Goal: Download file/media

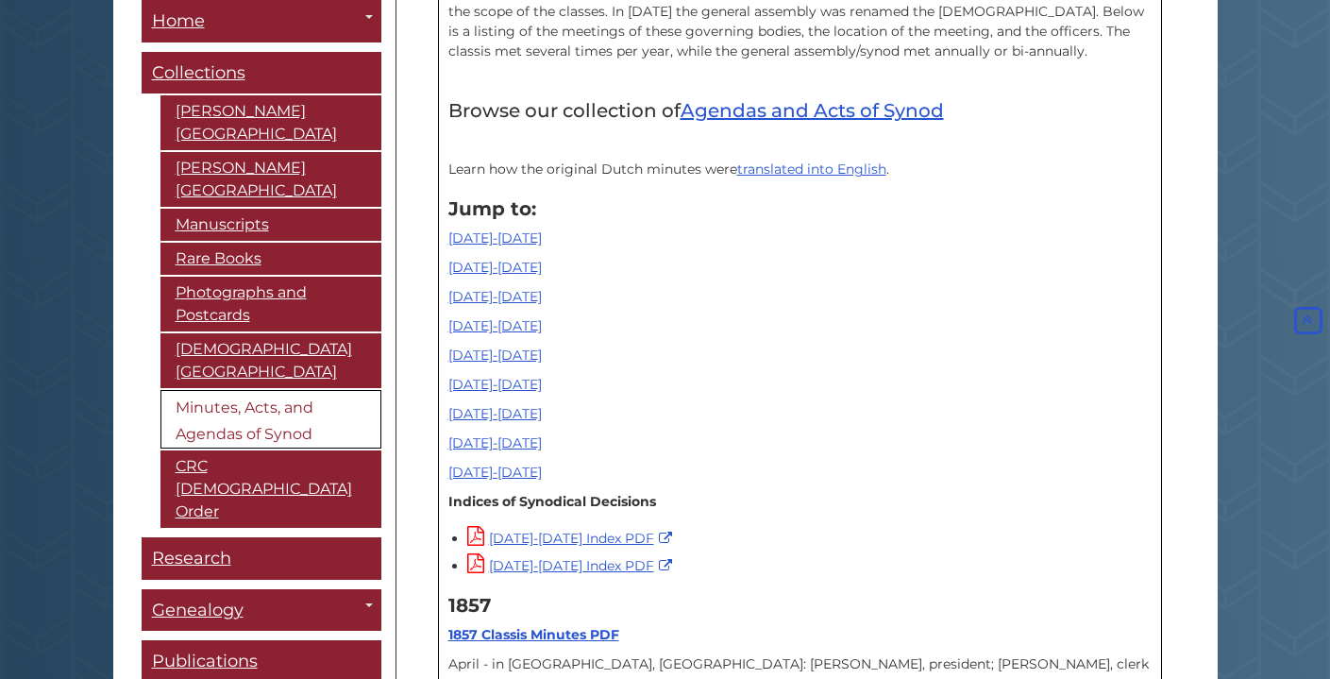
scroll to position [763, 0]
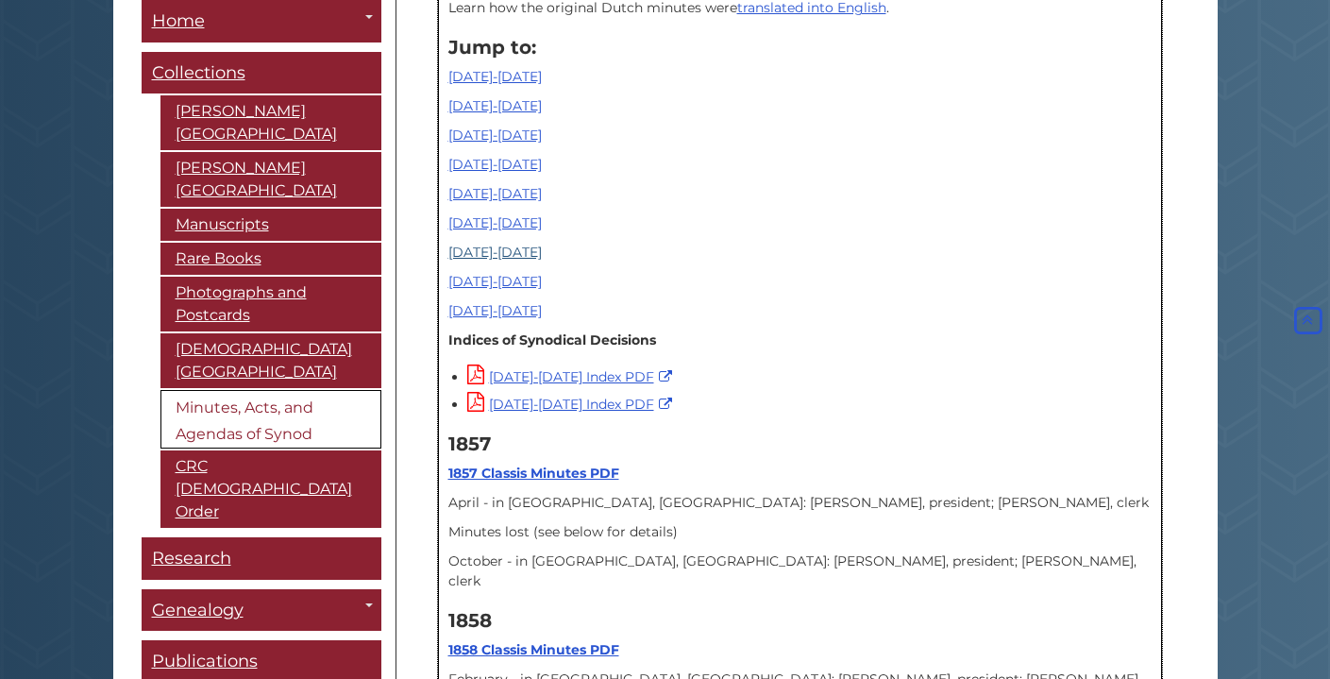
click at [480, 250] on link "[DATE]-[DATE]" at bounding box center [494, 251] width 93 height 17
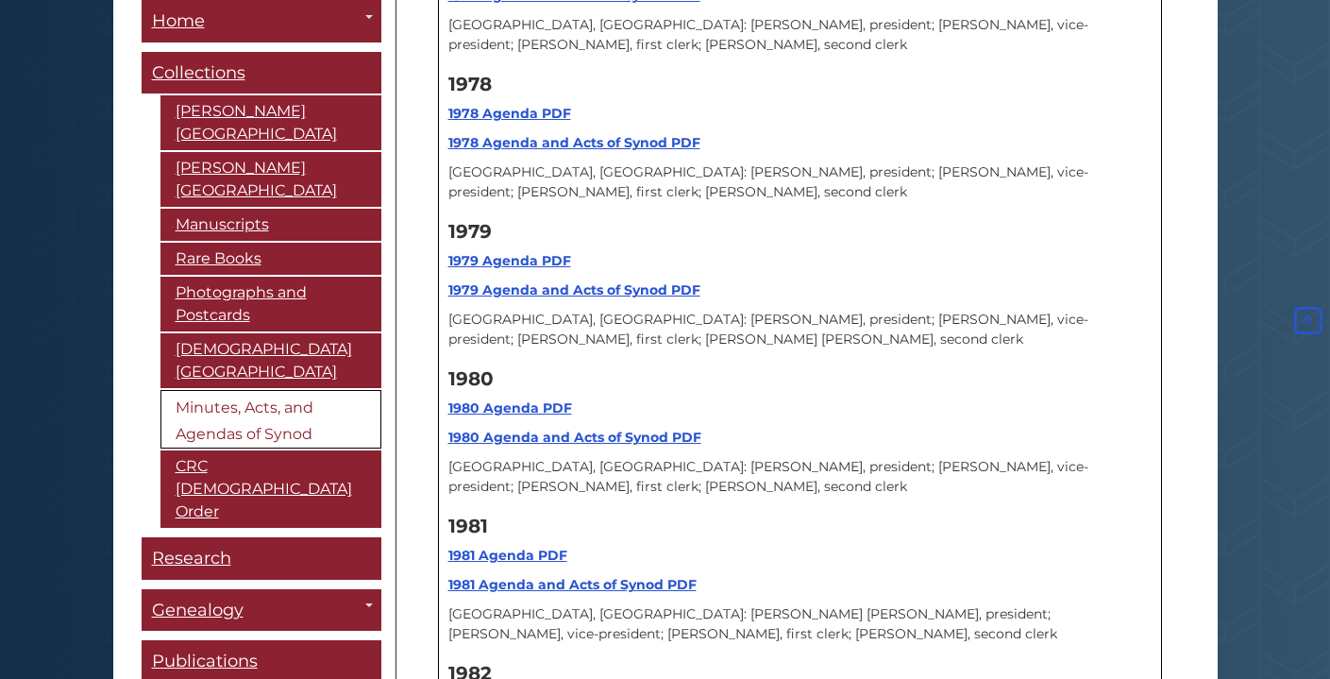
scroll to position [17009, 0]
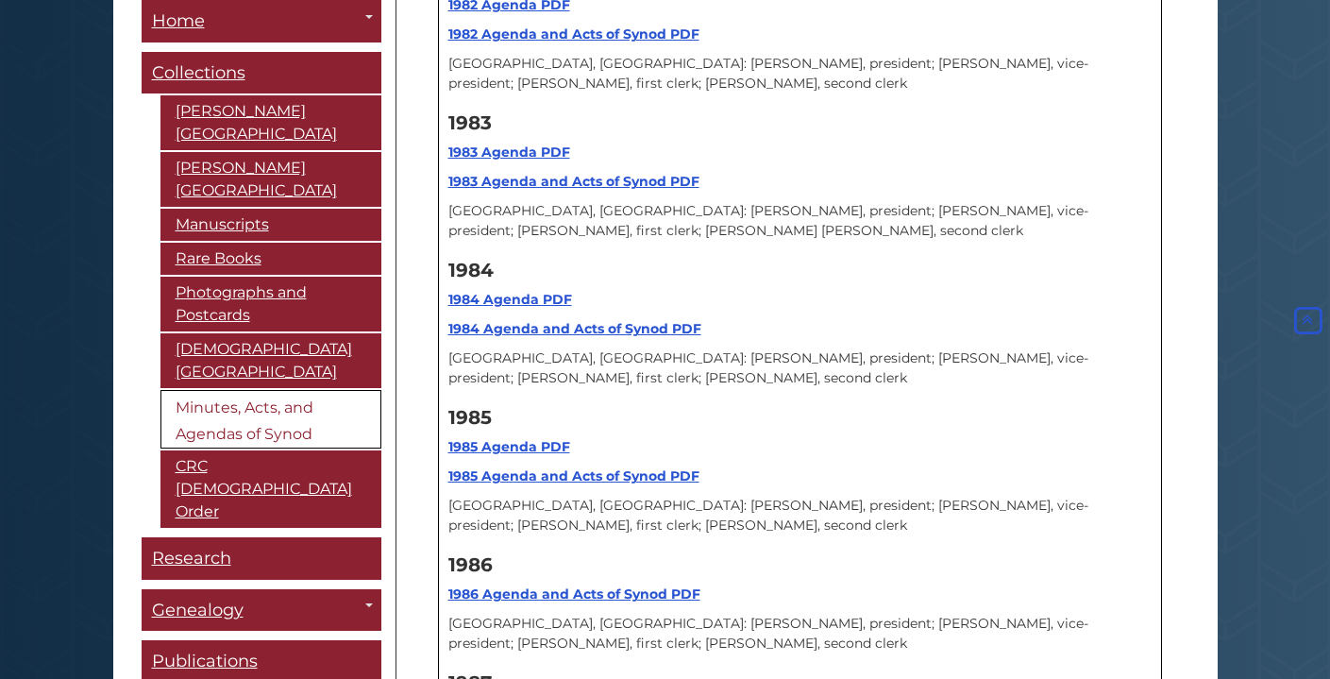
scroll to position [17231, 0]
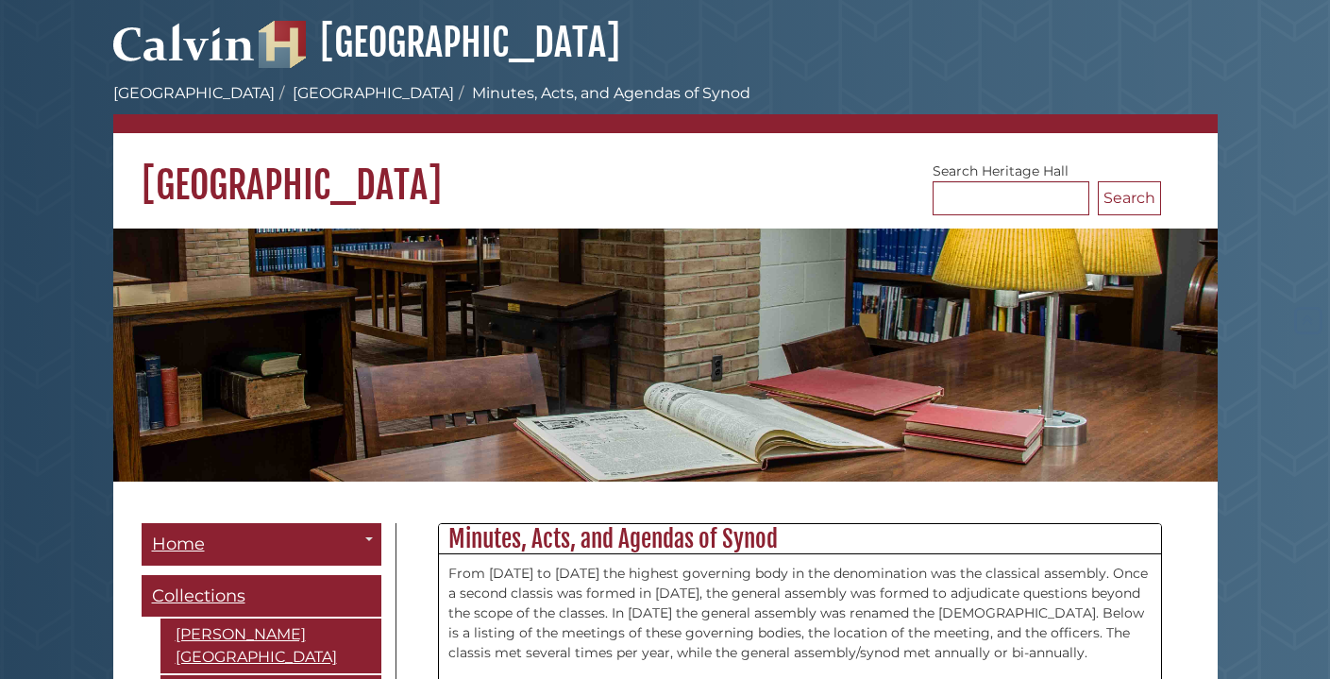
scroll to position [763, 0]
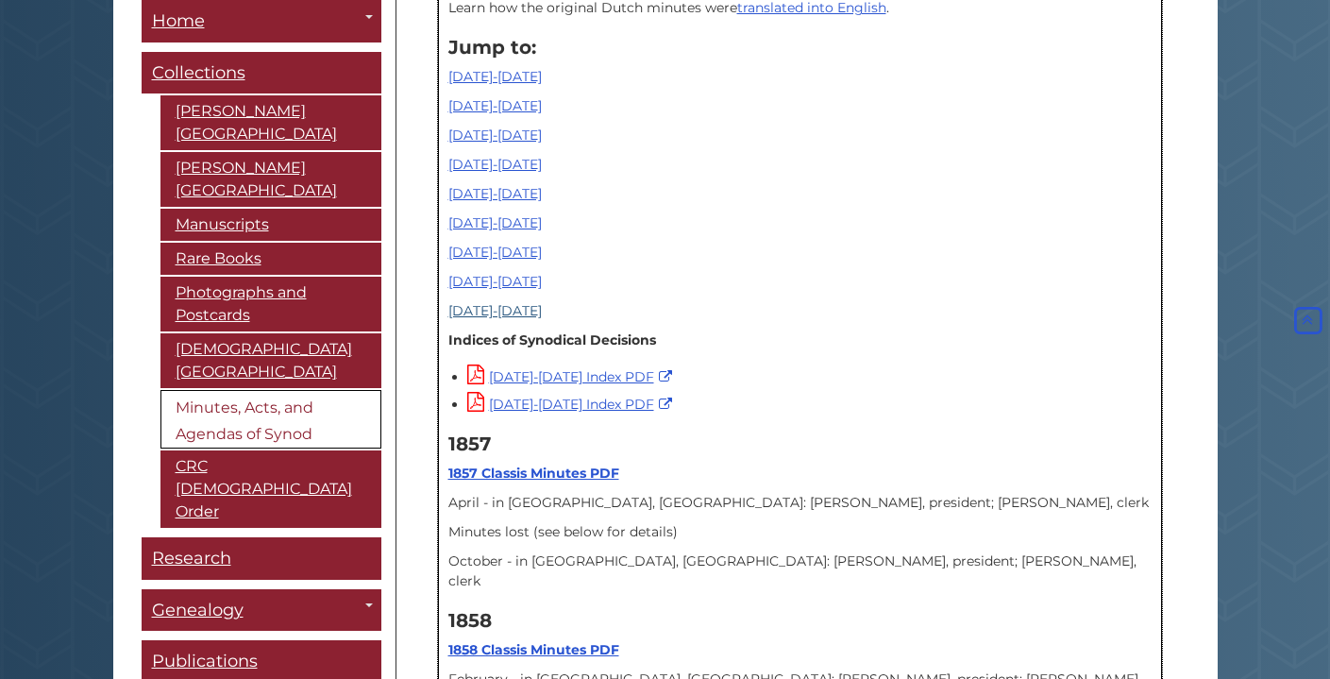
click at [503, 310] on link "[DATE]-[DATE]" at bounding box center [494, 310] width 93 height 17
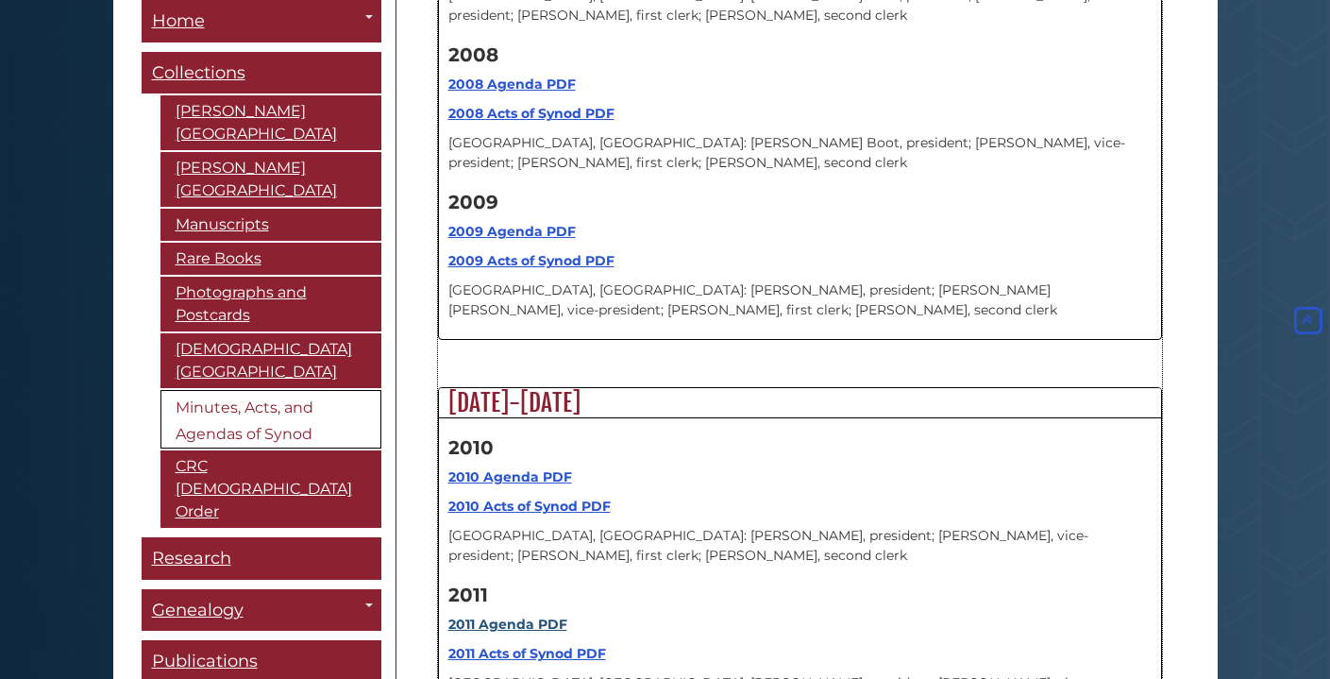
click at [512, 615] on strong "2011 Agenda PDF" at bounding box center [507, 623] width 119 height 17
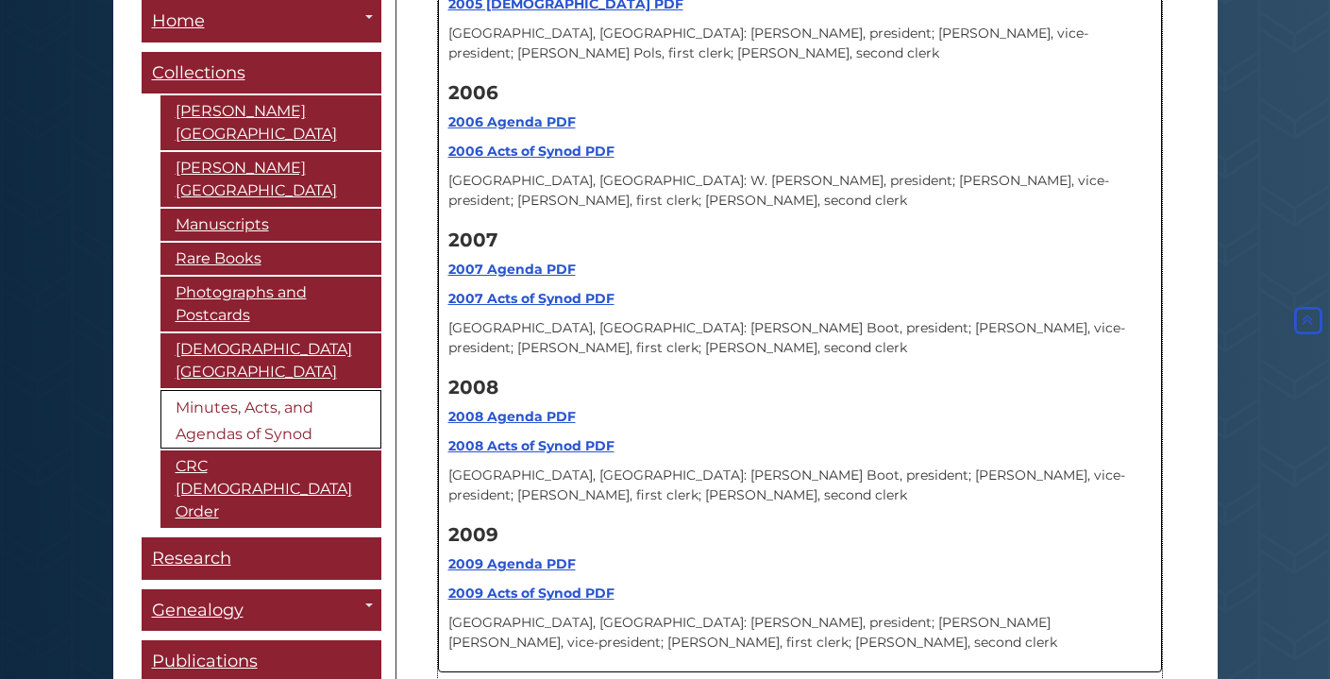
scroll to position [20635, 0]
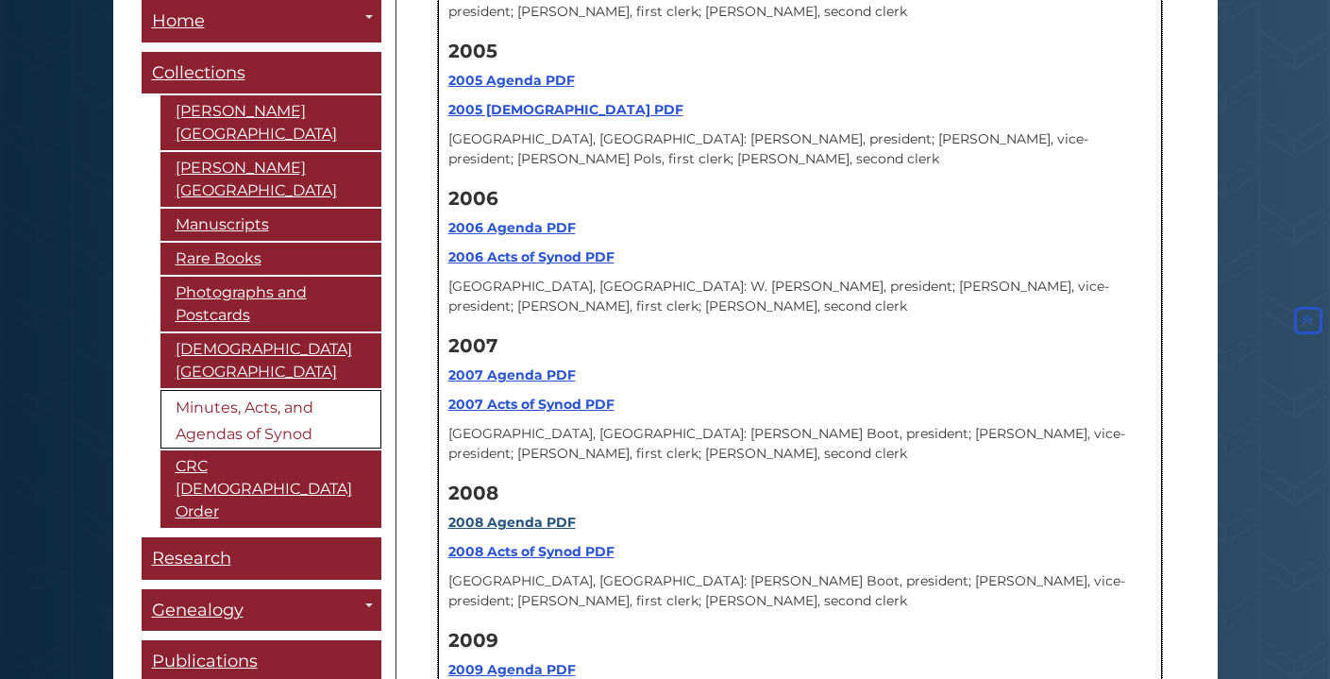
click at [511, 513] on strong "2008 Agenda PDF" at bounding box center [511, 521] width 127 height 17
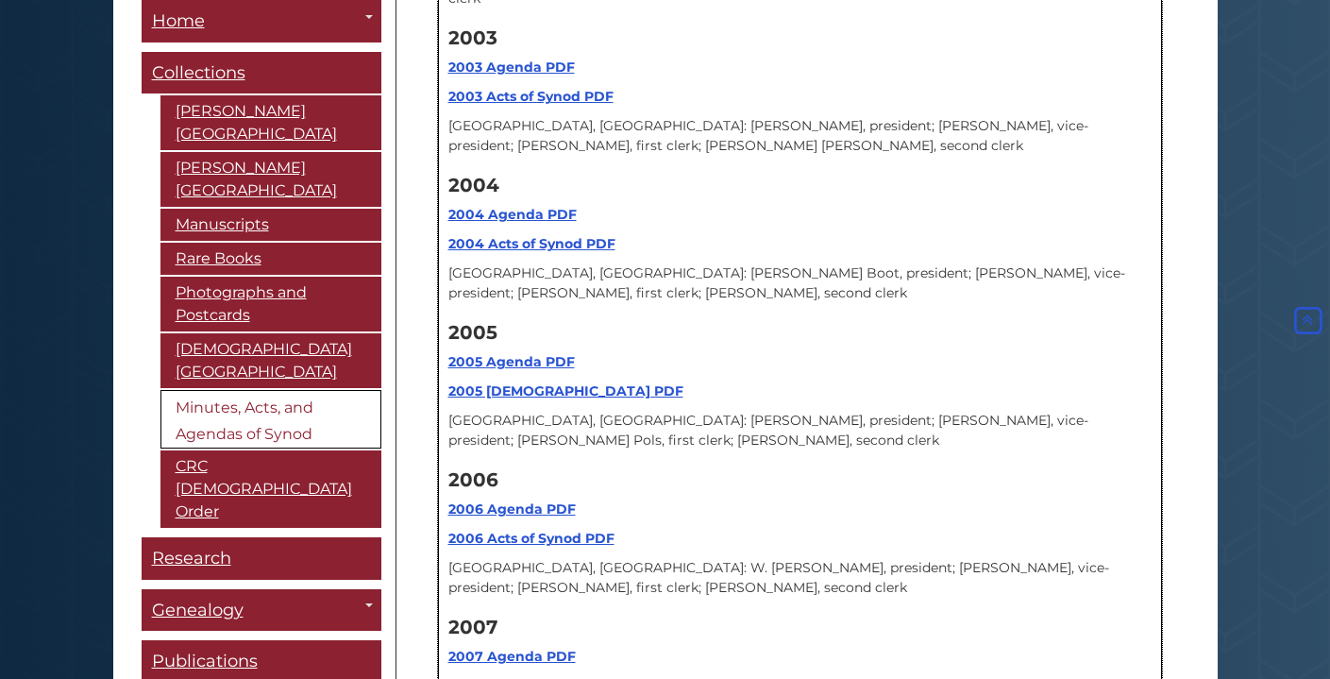
scroll to position [20367, 0]
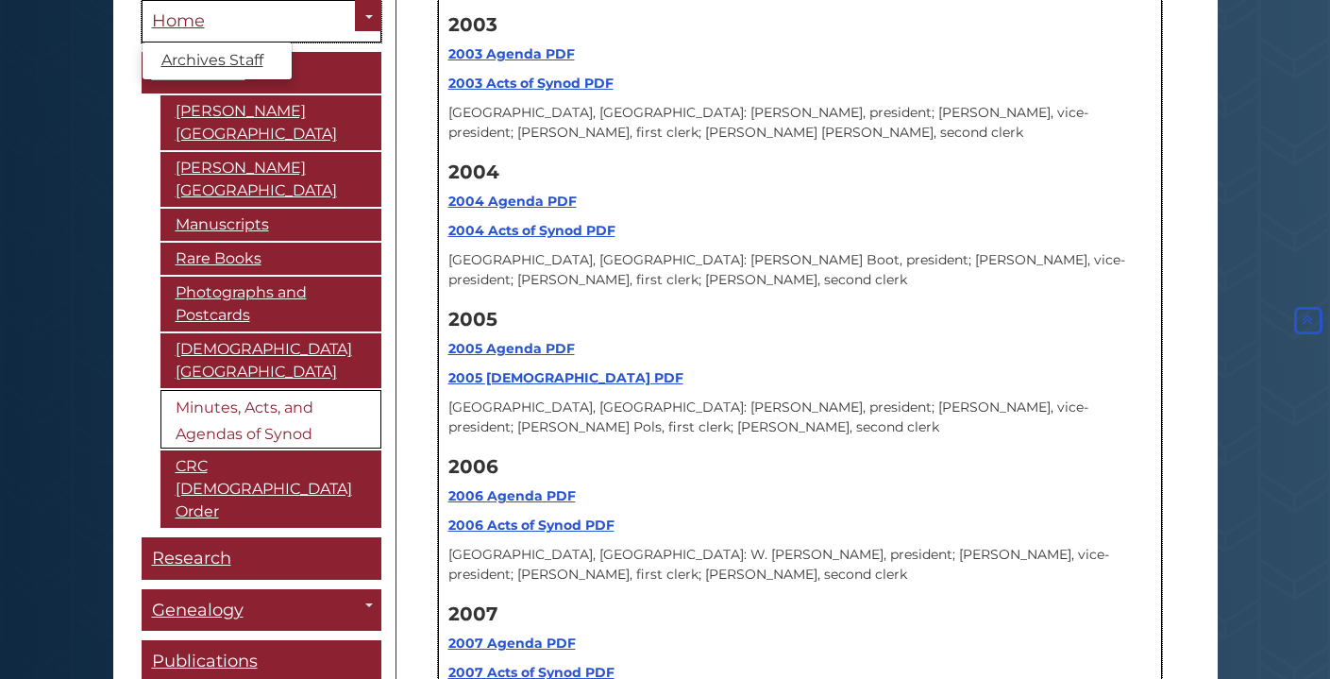
scroll to position [763, 0]
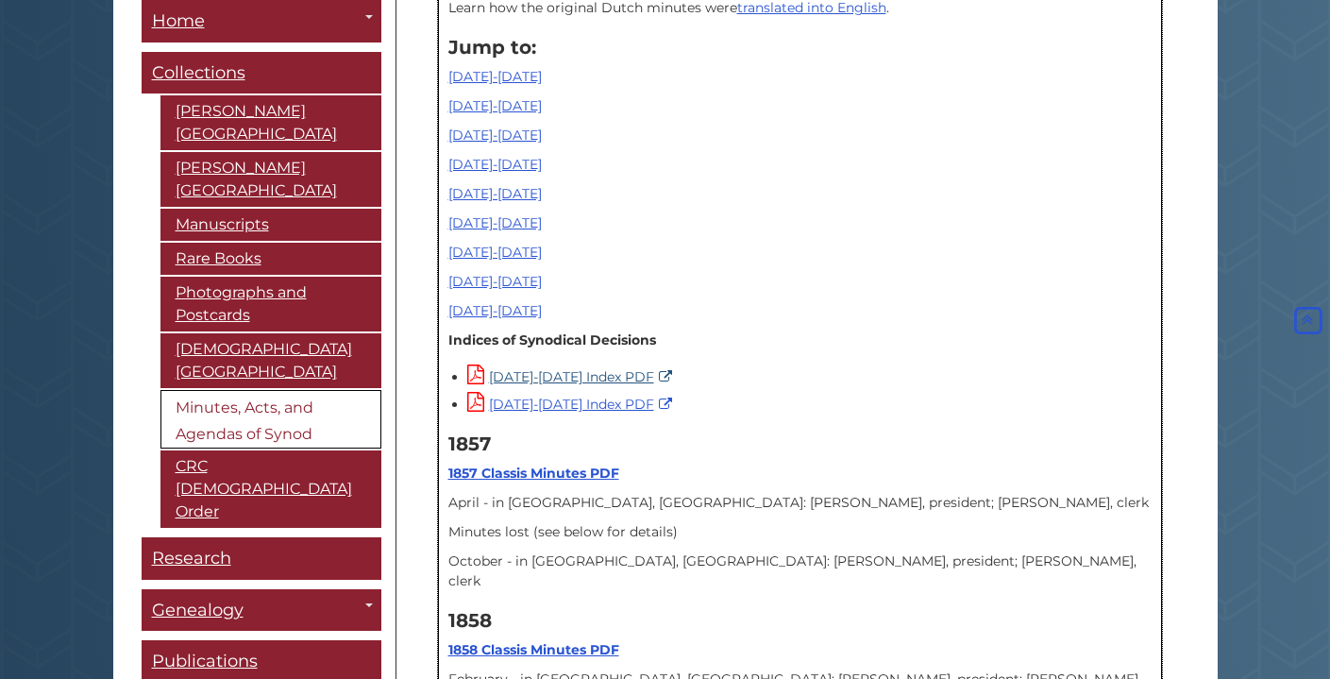
click at [543, 377] on link "[DATE]-[DATE] Index PDF" at bounding box center [572, 376] width 210 height 17
click at [493, 283] on link "[DATE]-[DATE]" at bounding box center [494, 281] width 93 height 17
click at [486, 251] on link "[DATE]-[DATE]" at bounding box center [494, 251] width 93 height 17
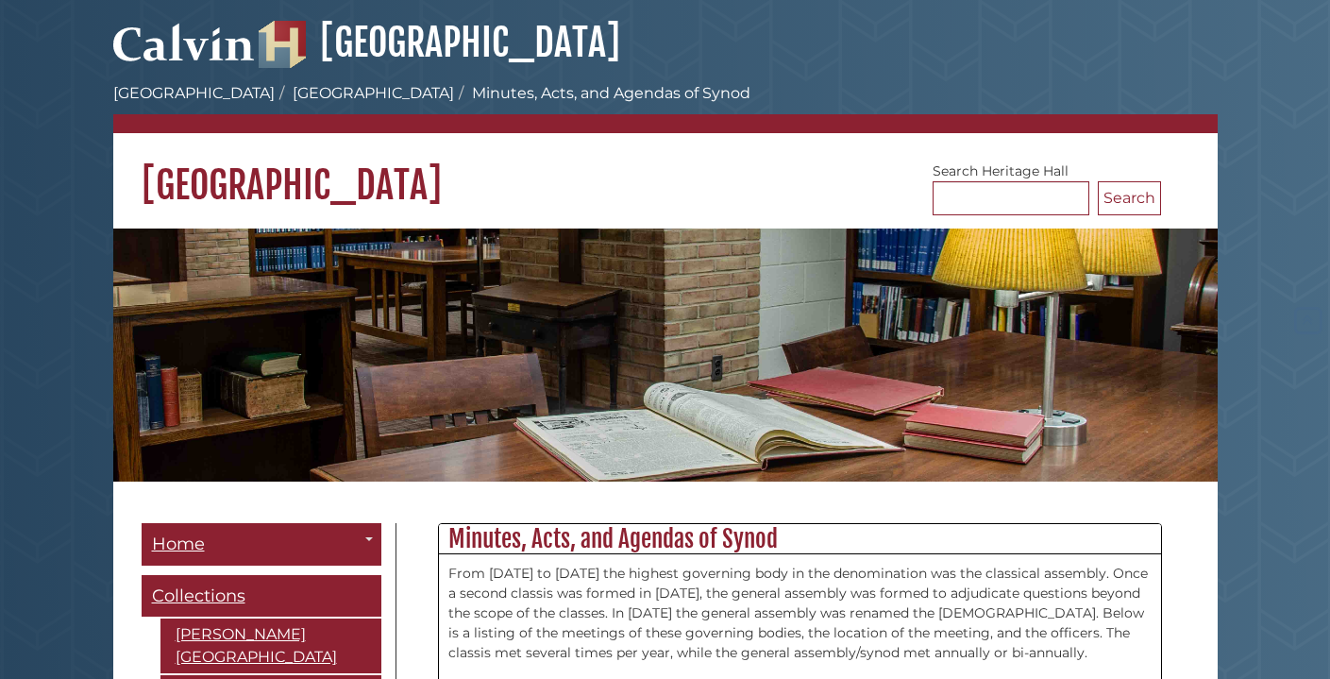
scroll to position [18293, 0]
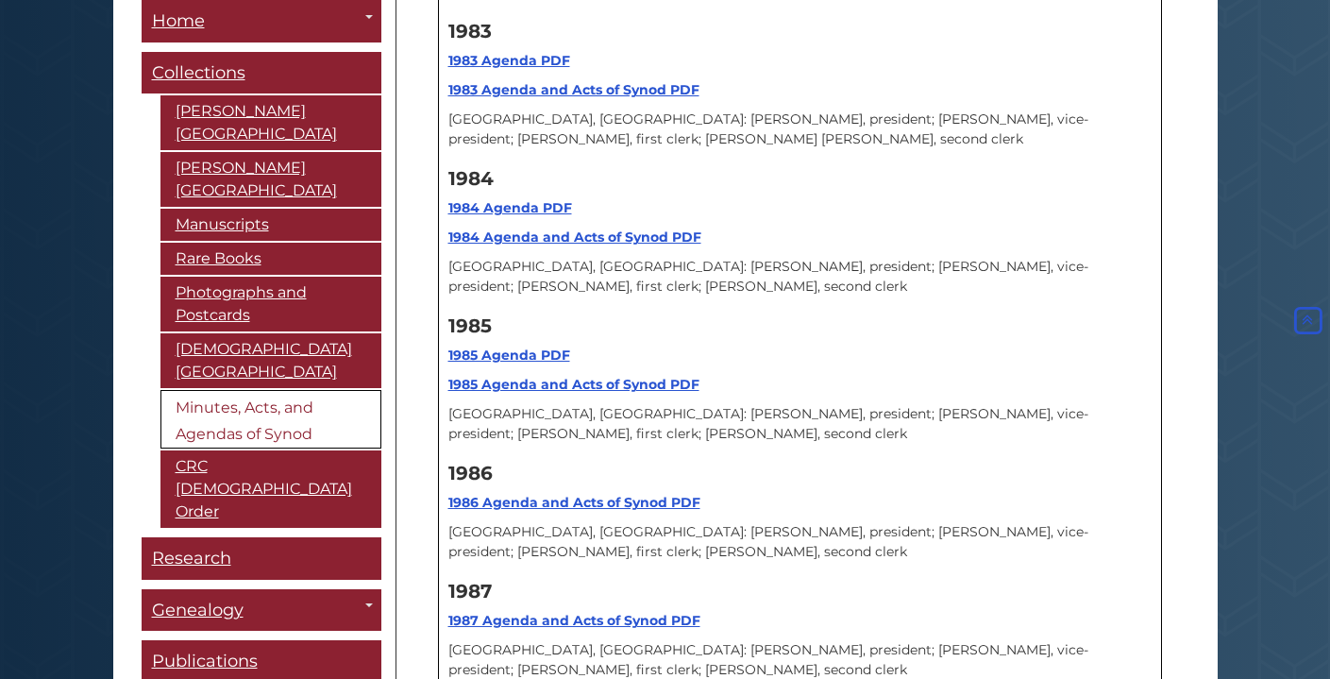
scroll to position [17533, 0]
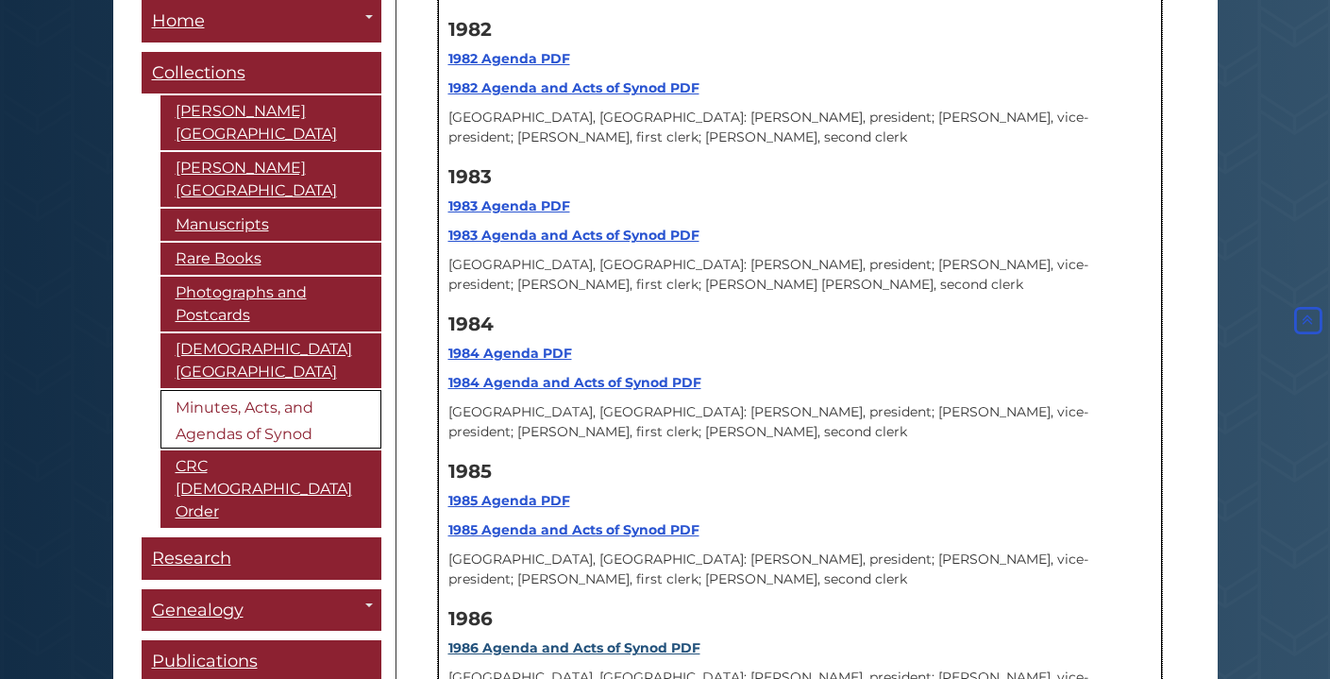
click at [548, 639] on link "1986 Agenda and Acts of Synod PDF" at bounding box center [574, 647] width 252 height 17
